Goal: Check status

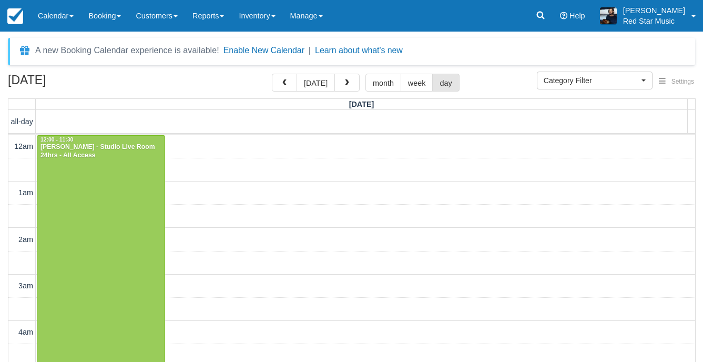
select select
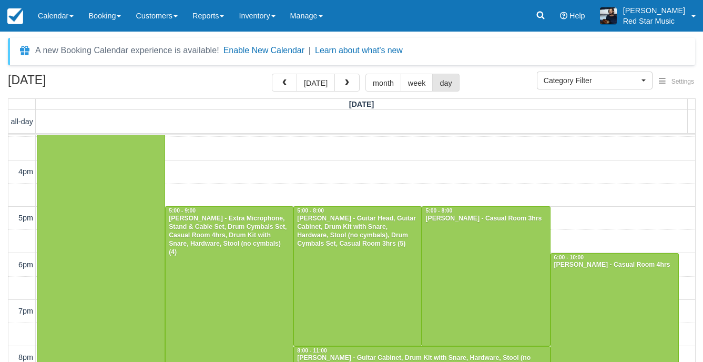
scroll to position [728, 0]
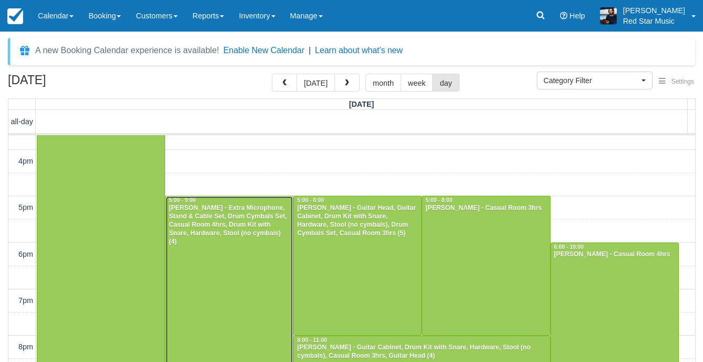
click at [249, 265] on div at bounding box center [229, 288] width 127 height 185
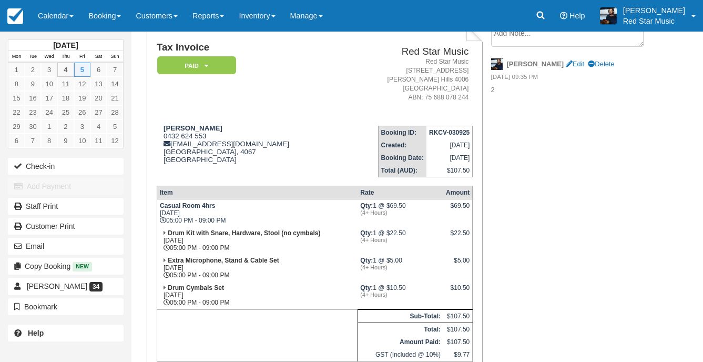
scroll to position [53, 0]
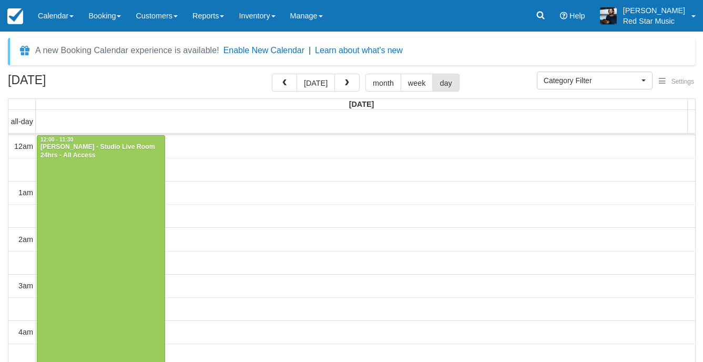
select select
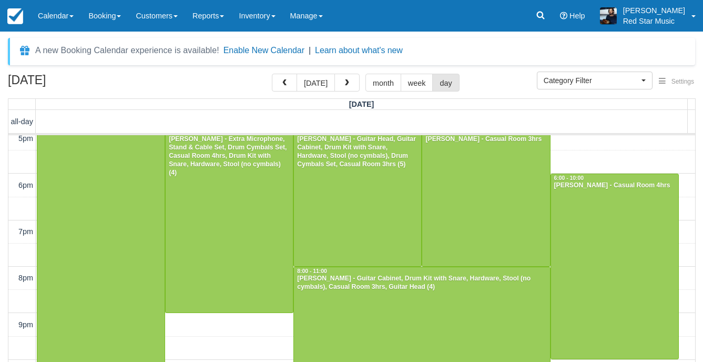
scroll to position [745, 0]
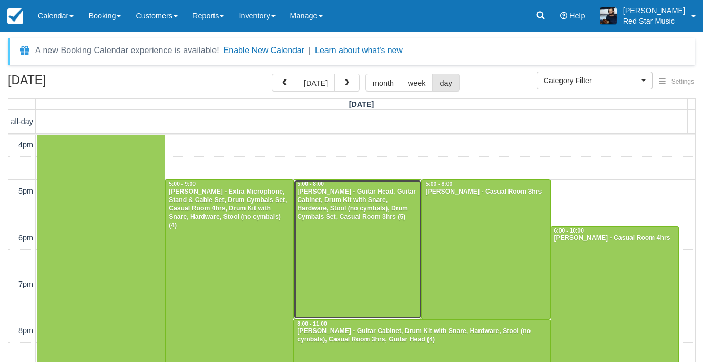
click at [391, 282] on div at bounding box center [357, 249] width 127 height 138
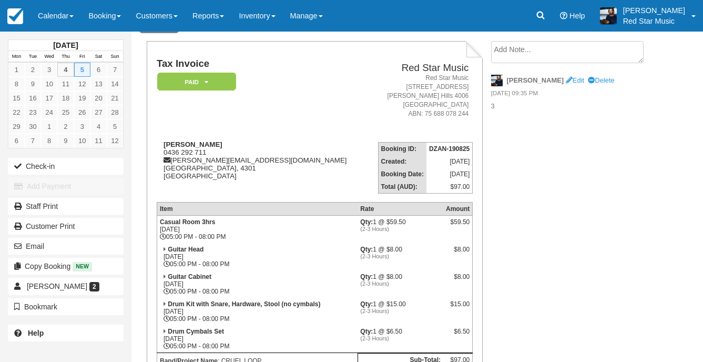
scroll to position [105, 0]
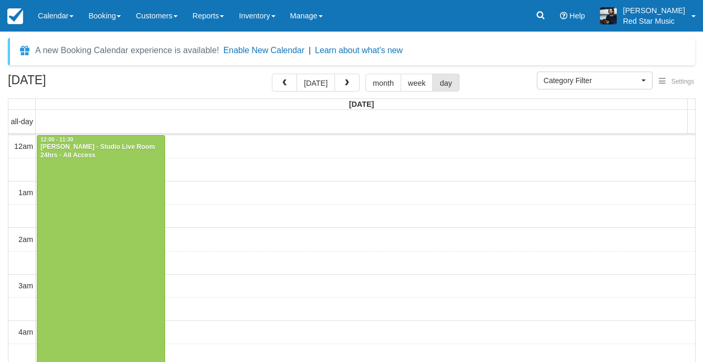
select select
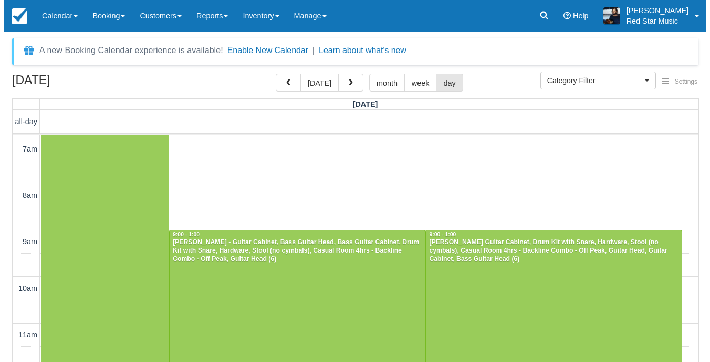
scroll to position [324, 0]
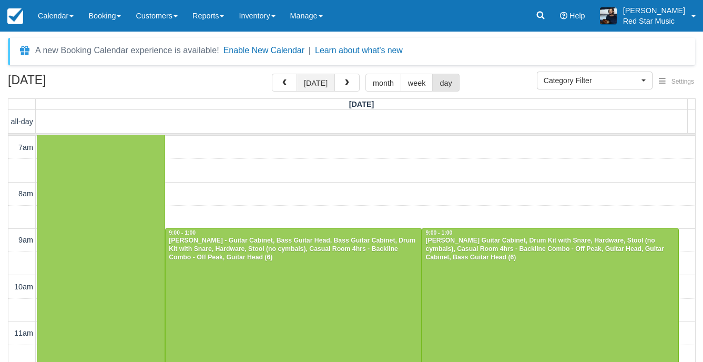
click at [309, 74] on button "[DATE]" at bounding box center [315, 83] width 38 height 18
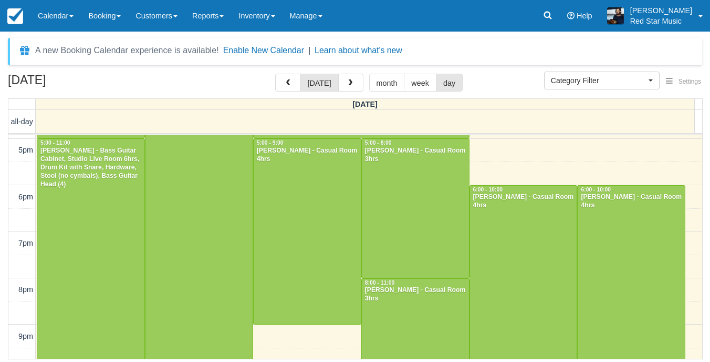
scroll to position [838, 0]
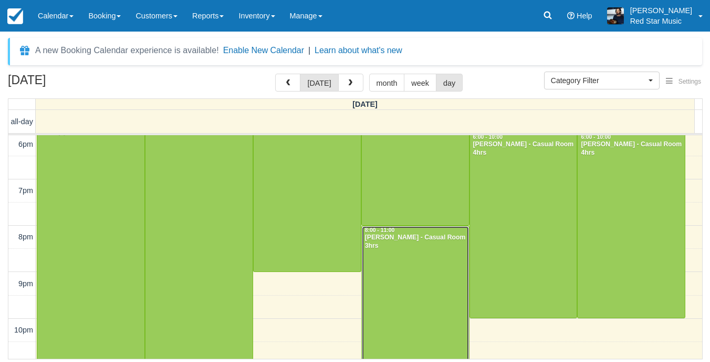
click at [423, 291] on div at bounding box center [415, 295] width 107 height 138
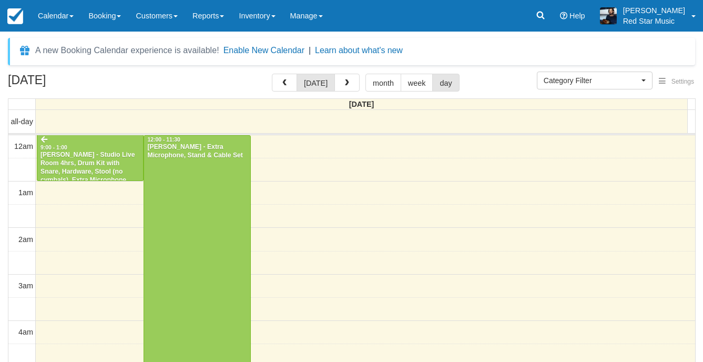
select select
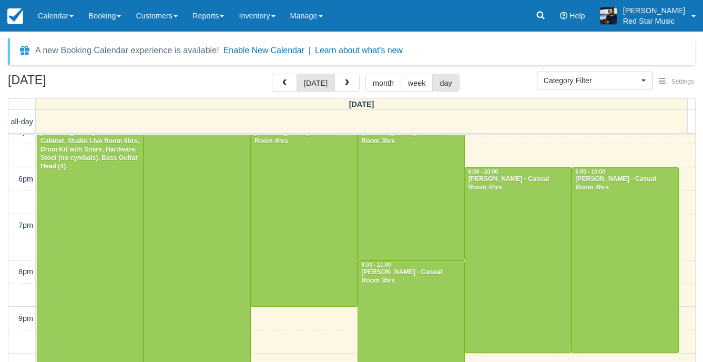
scroll to position [857, 0]
